Goal: Transaction & Acquisition: Purchase product/service

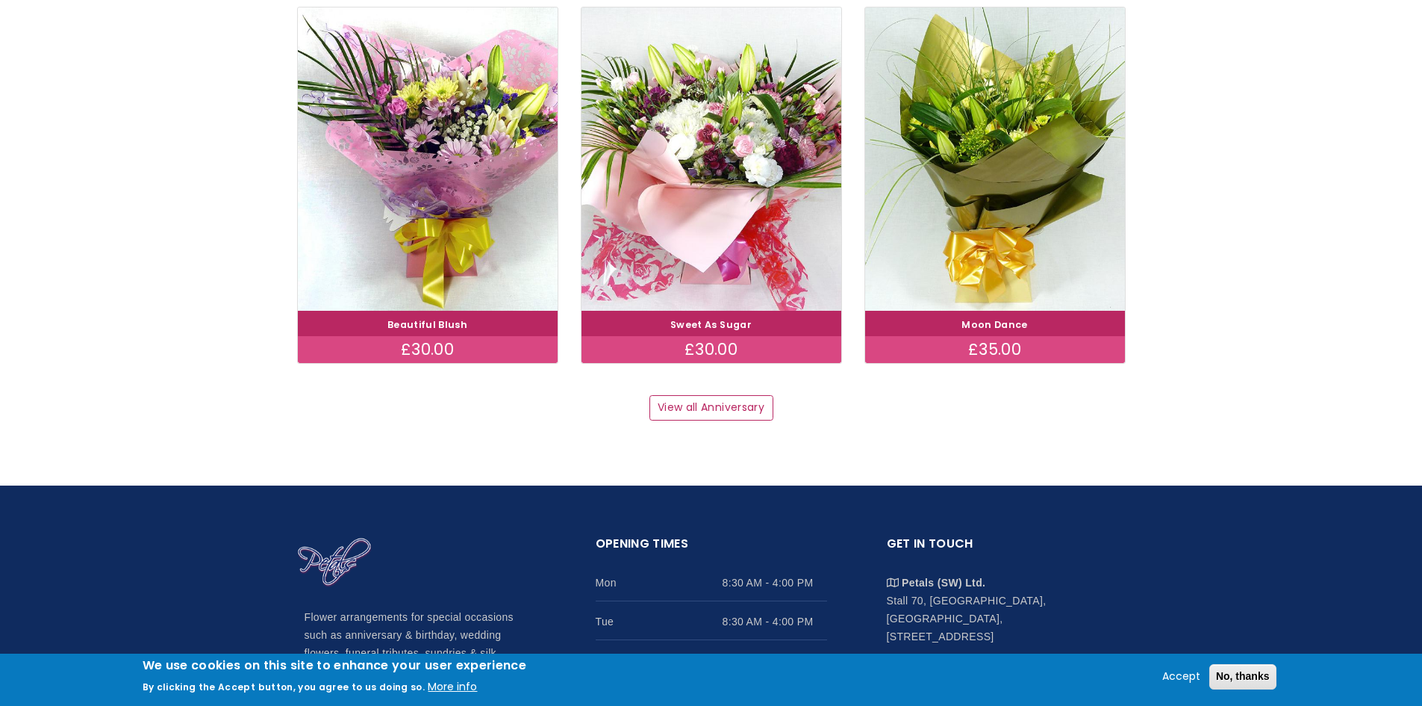
scroll to position [1866, 0]
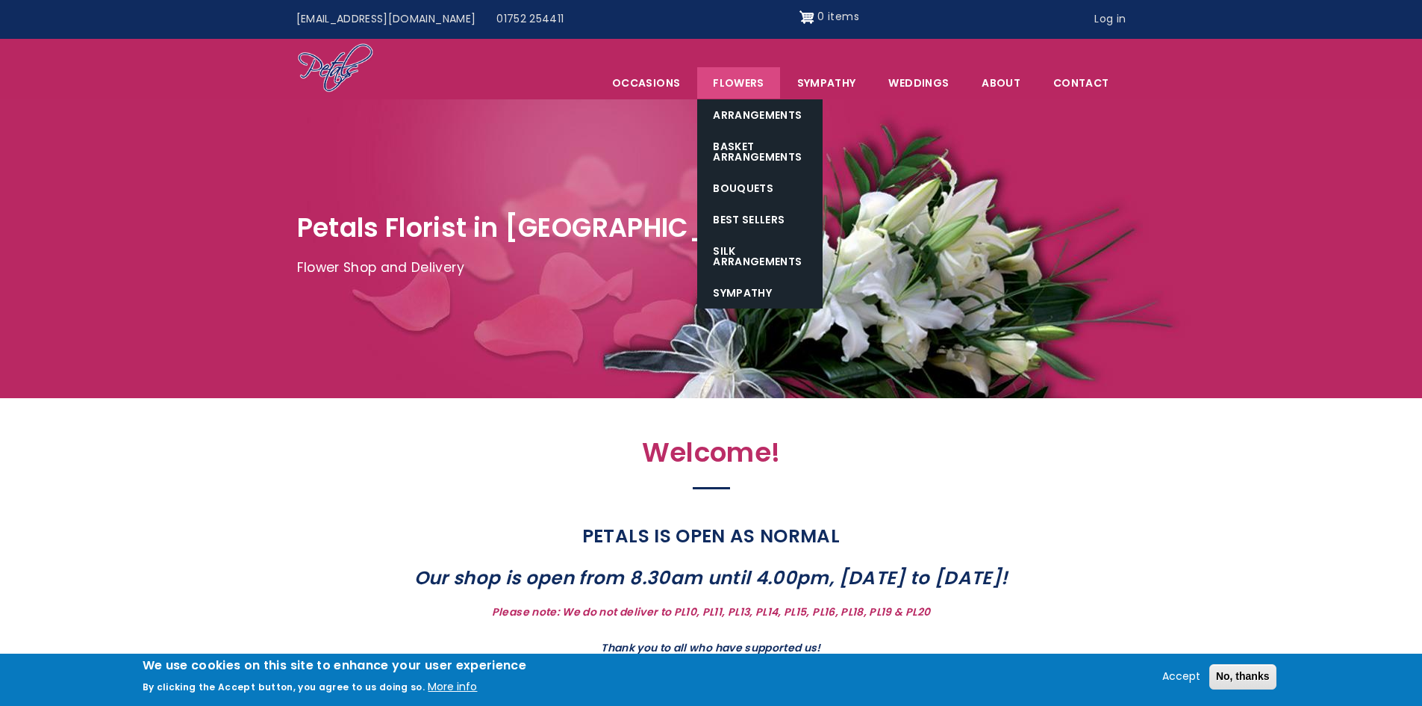
click at [736, 79] on link "Flowers" at bounding box center [738, 82] width 82 height 31
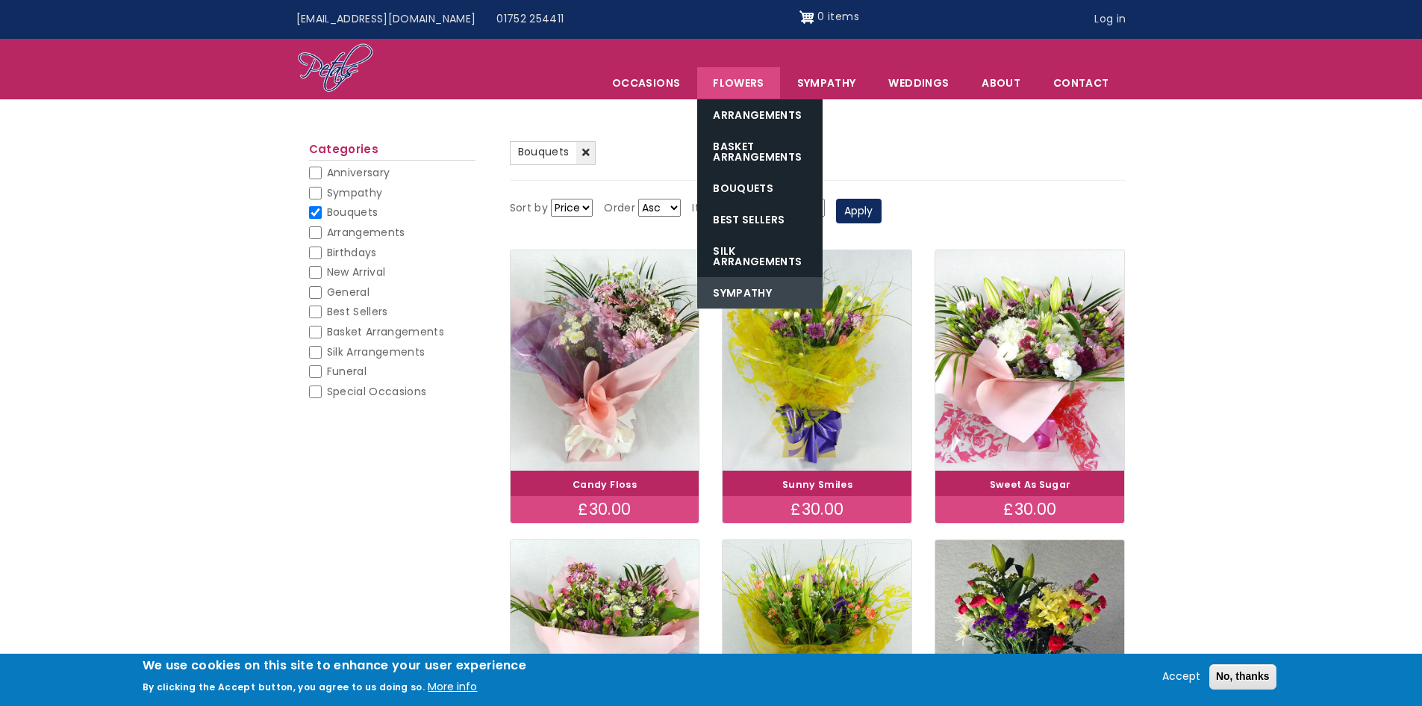
click at [738, 290] on link "Sympathy" at bounding box center [759, 292] width 125 height 31
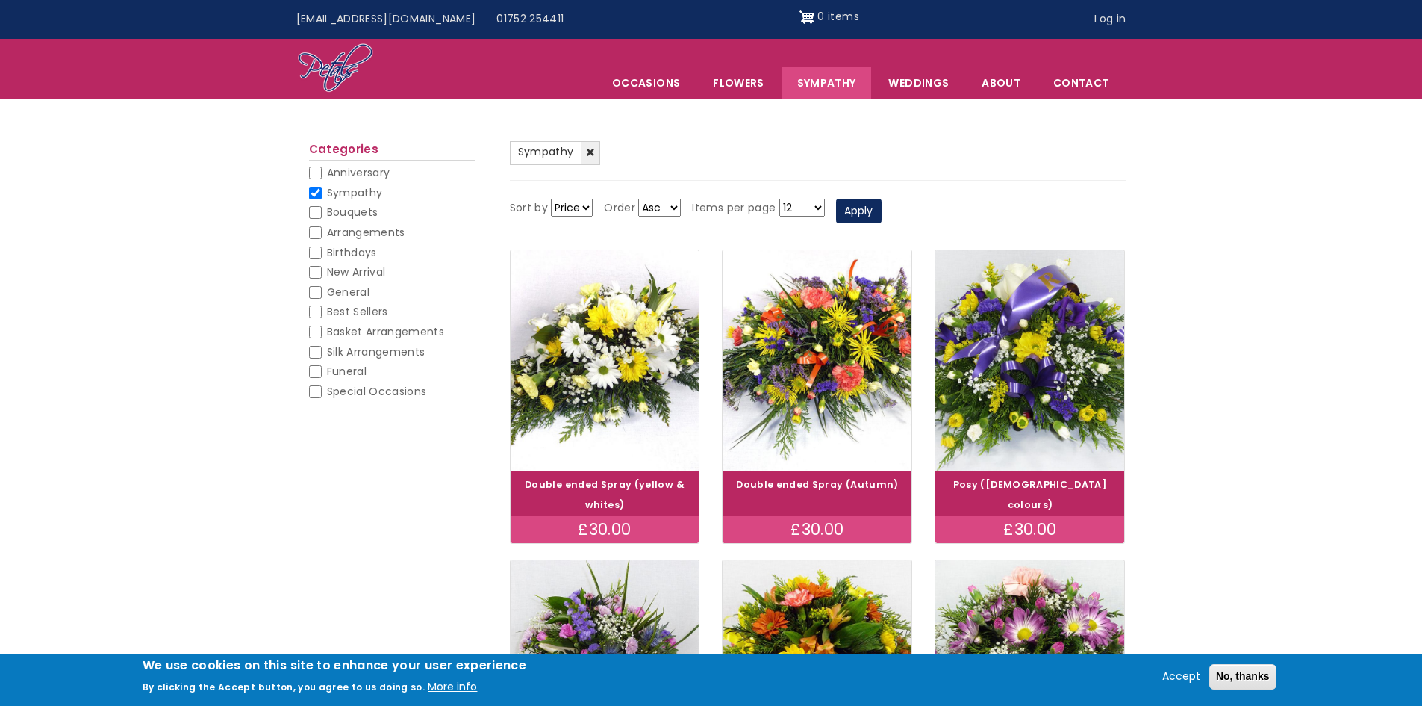
click at [334, 369] on span "Funeral" at bounding box center [347, 371] width 40 height 15
click at [322, 369] on input "Funeral" at bounding box center [315, 371] width 13 height 13
checkbox input "false"
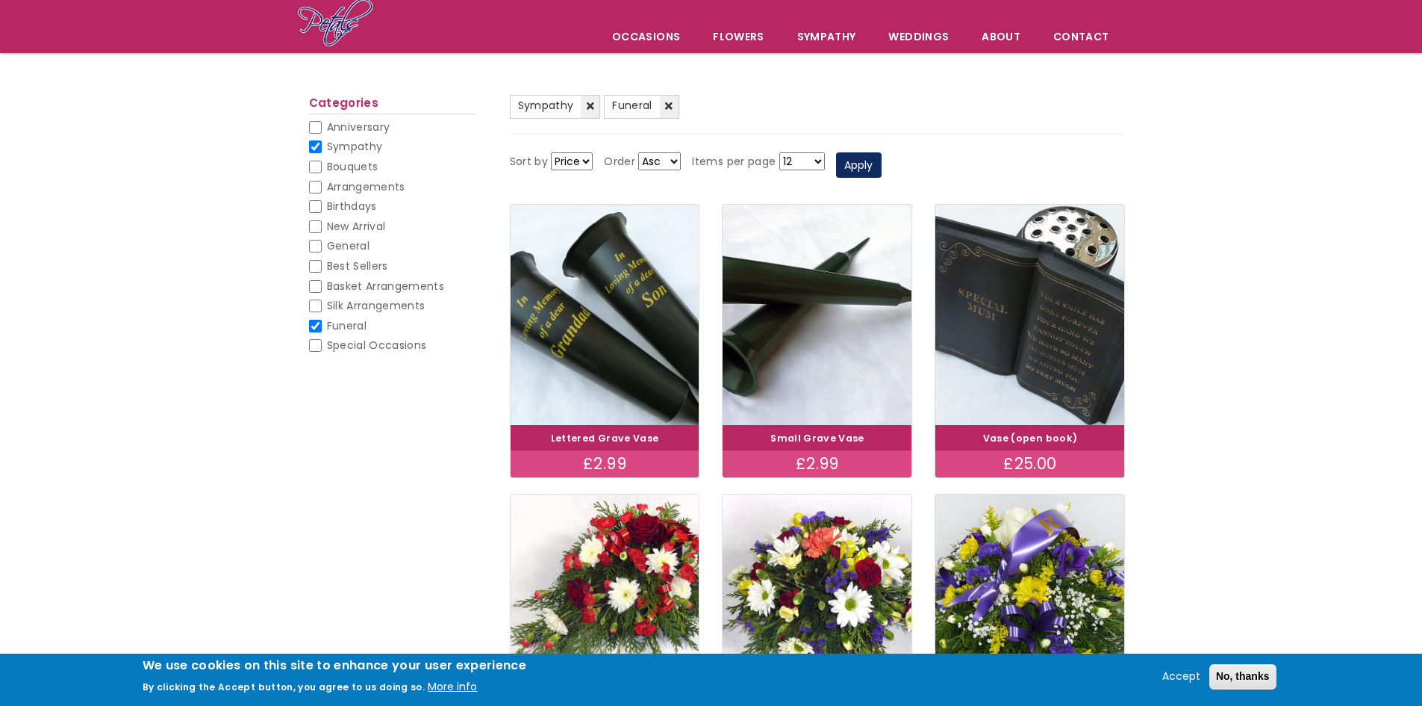
scroll to position [100, 0]
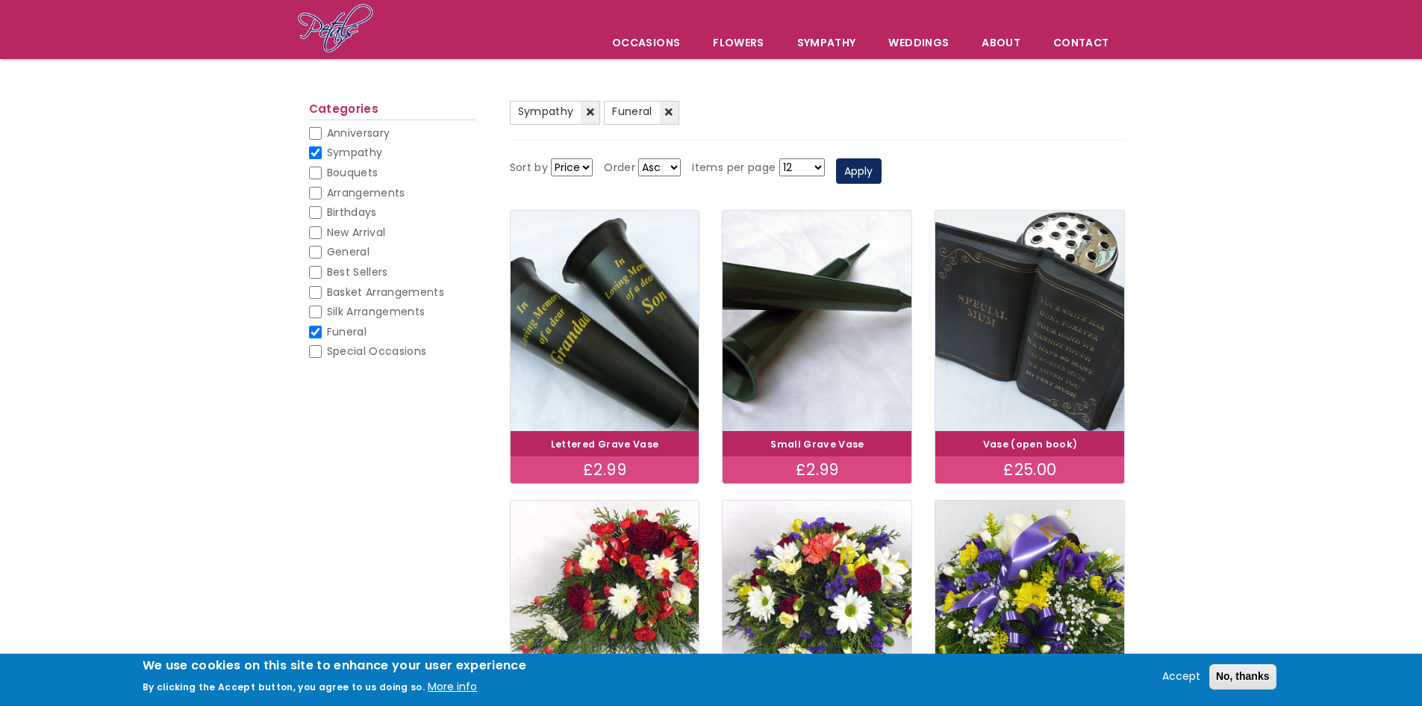
click at [318, 147] on input "Sympathy" at bounding box center [315, 152] width 13 height 13
checkbox input "false"
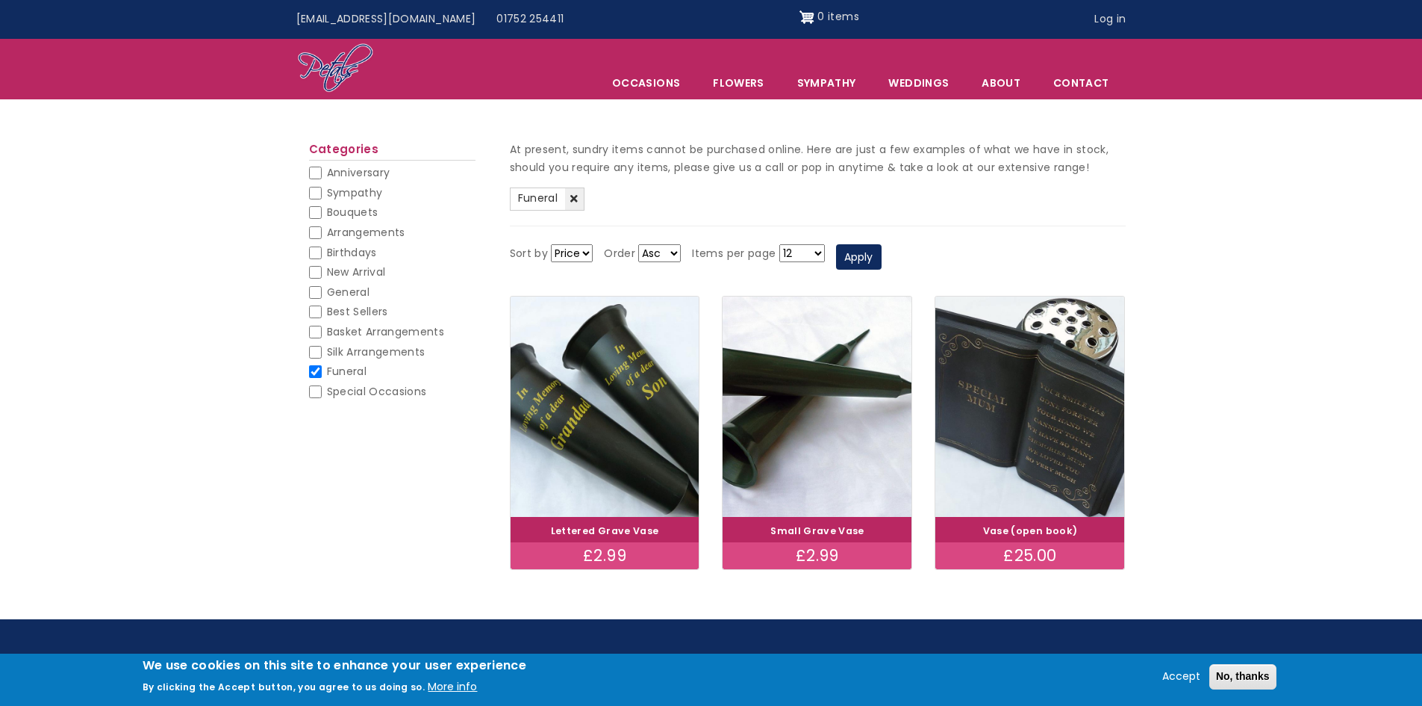
click at [314, 371] on input "Funeral" at bounding box center [315, 371] width 13 height 13
checkbox input "false"
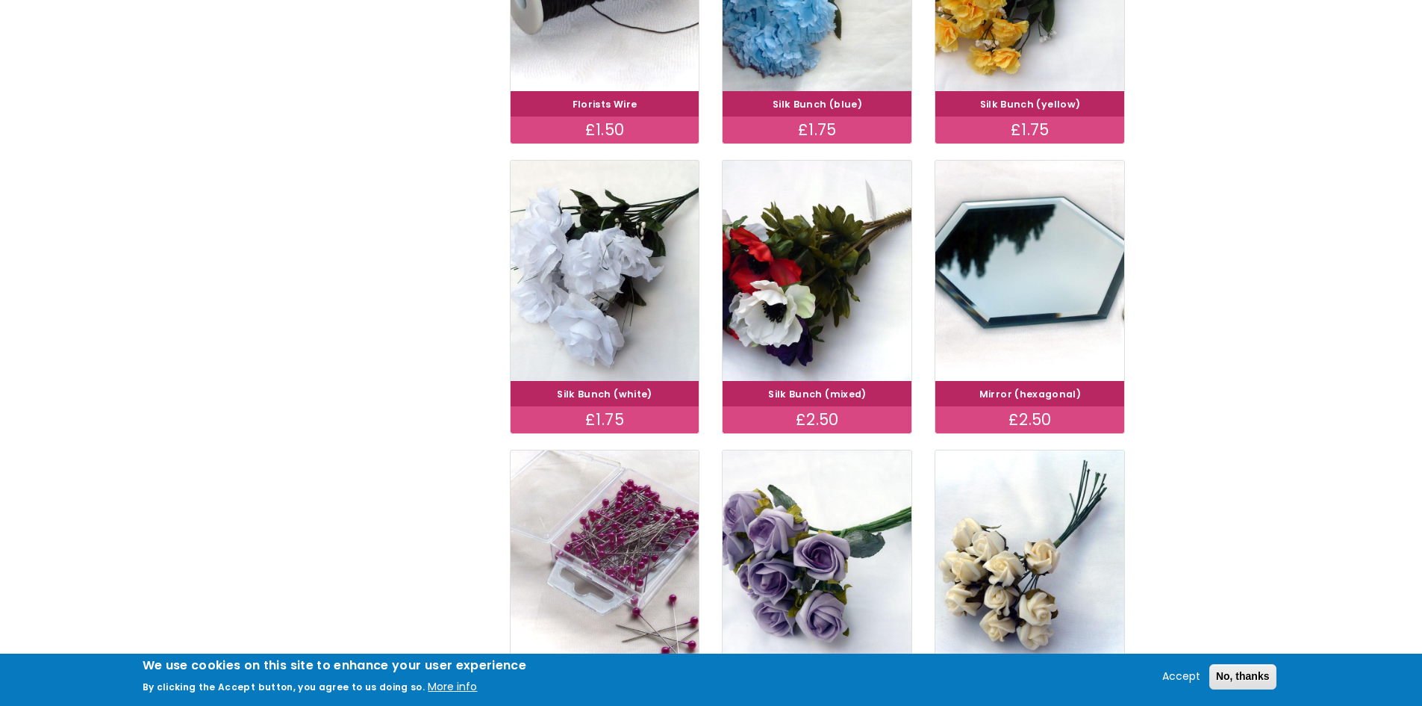
scroll to position [896, 0]
